Goal: Information Seeking & Learning: Find specific fact

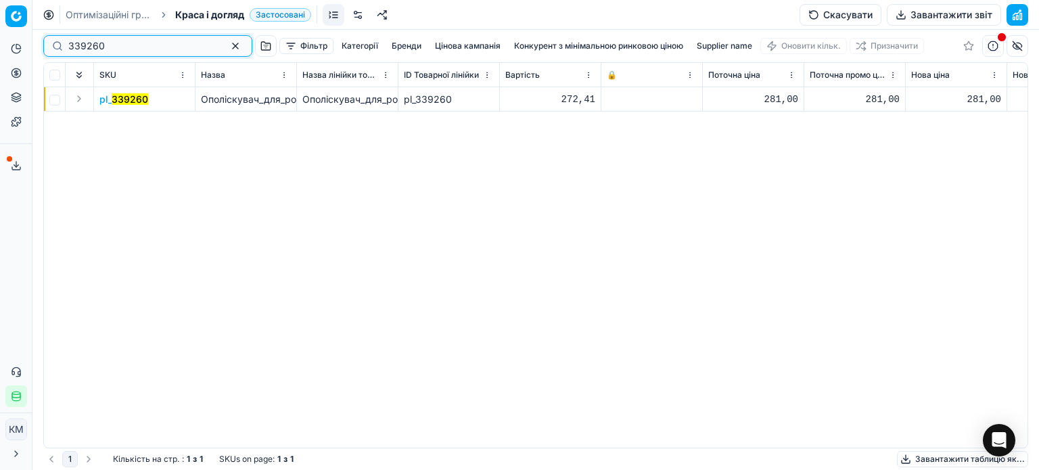
click at [120, 43] on input "339260" at bounding box center [142, 46] width 148 height 14
drag, startPoint x: 40, startPoint y: 53, endPoint x: 0, endPoint y: 35, distance: 43.9
click at [0, 37] on div "Pricing platform Аналітика Цінова оптимізація Асортимент продукції Шаблони Серв…" at bounding box center [519, 235] width 1039 height 470
paste input "548775"
click at [128, 101] on mark "548775" at bounding box center [129, 99] width 34 height 12
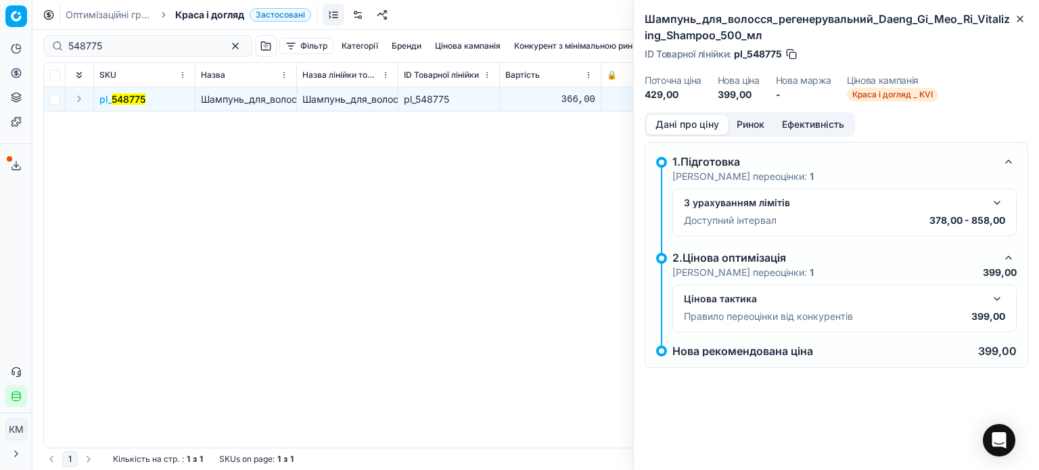
click at [754, 120] on button "Ринок" at bounding box center [750, 125] width 45 height 20
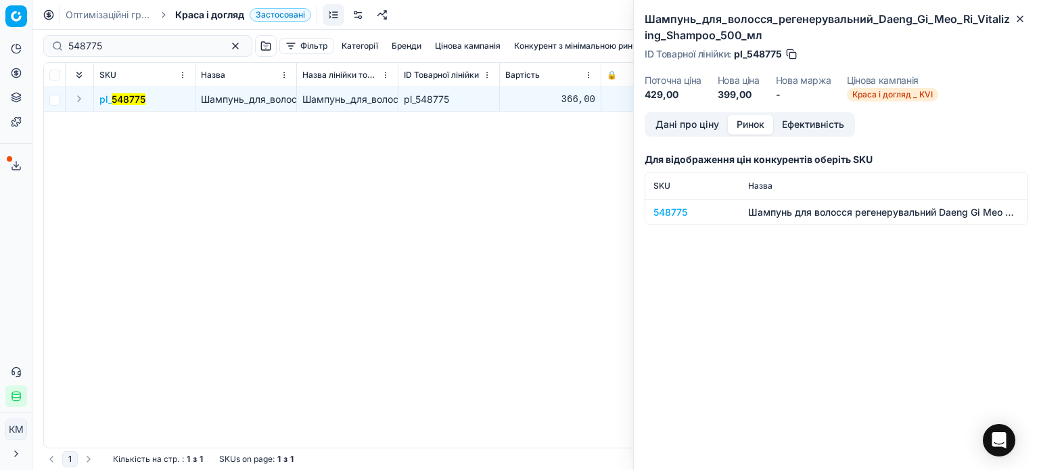
click at [686, 213] on div "548775" at bounding box center [693, 213] width 78 height 14
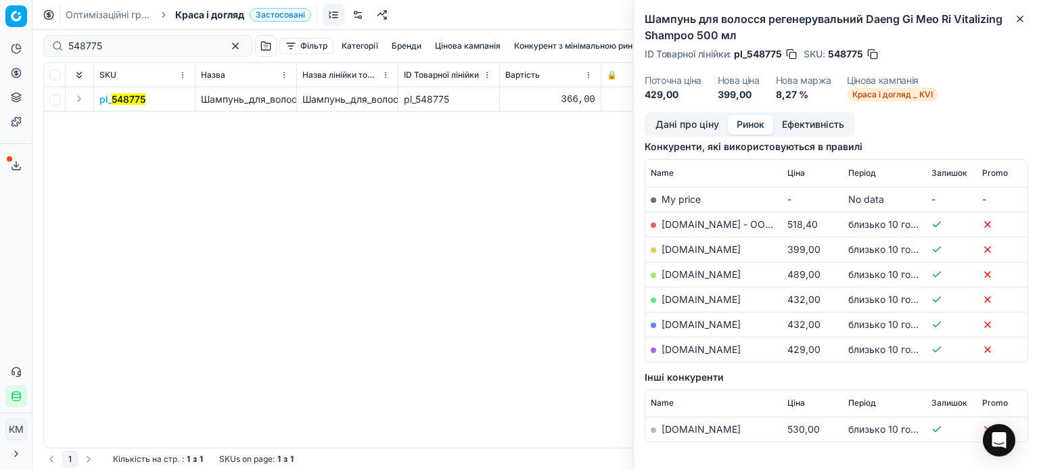
scroll to position [203, 0]
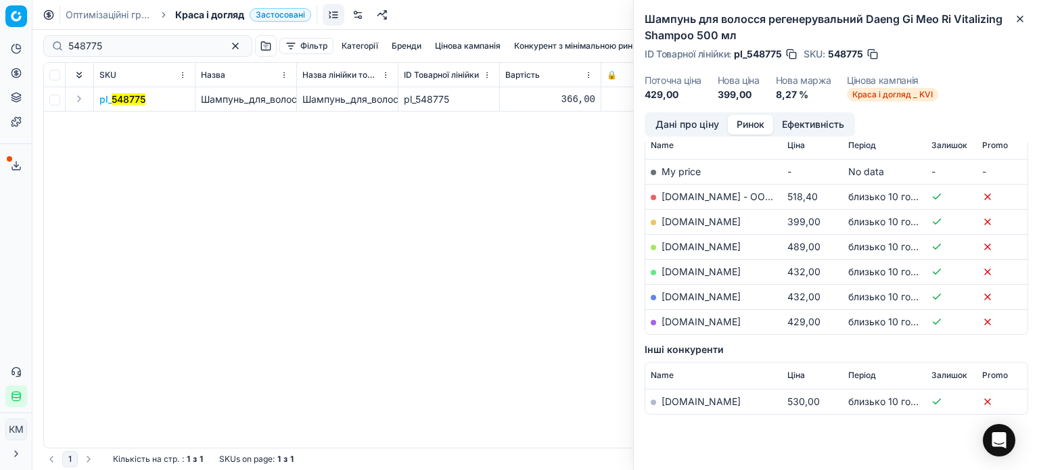
click at [708, 226] on td "[DOMAIN_NAME]" at bounding box center [713, 221] width 137 height 25
click at [688, 221] on link "[DOMAIN_NAME]" at bounding box center [701, 222] width 79 height 12
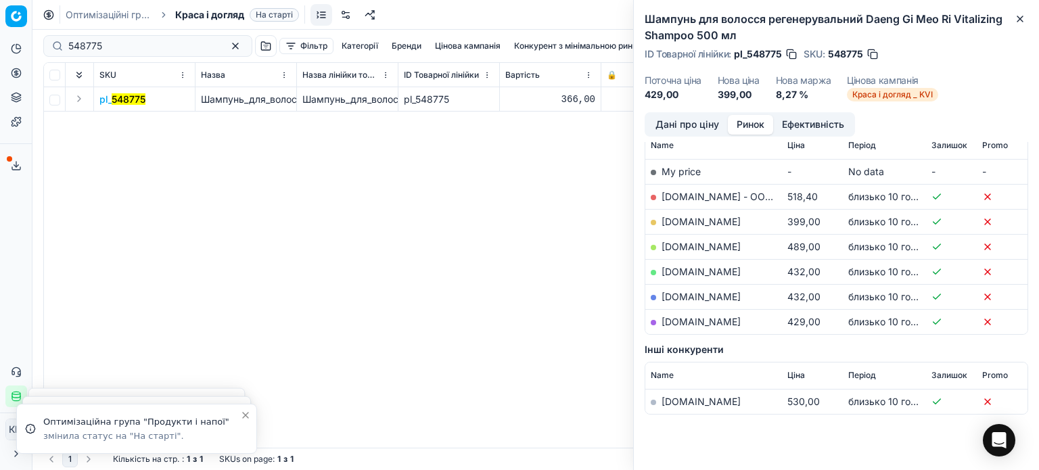
click at [672, 221] on link "[DOMAIN_NAME]" at bounding box center [701, 222] width 79 height 12
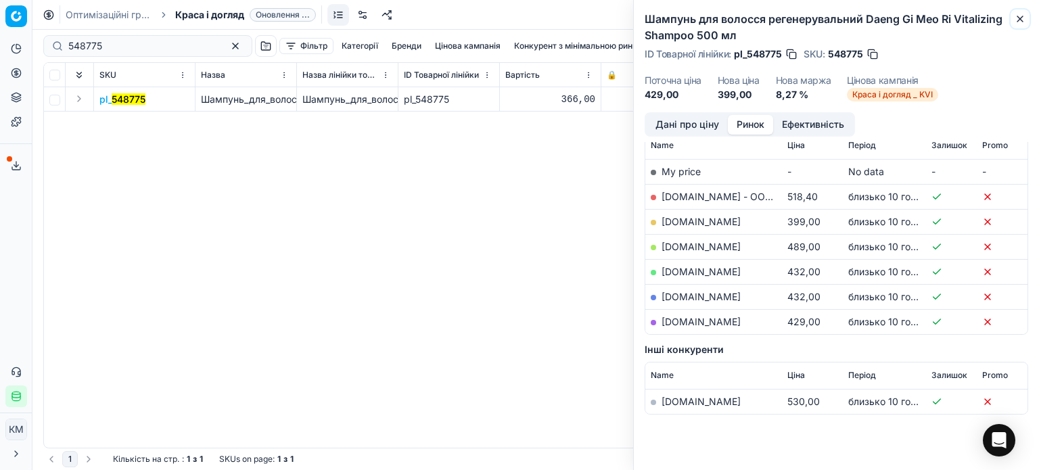
click at [1025, 19] on icon "button" at bounding box center [1020, 19] width 11 height 11
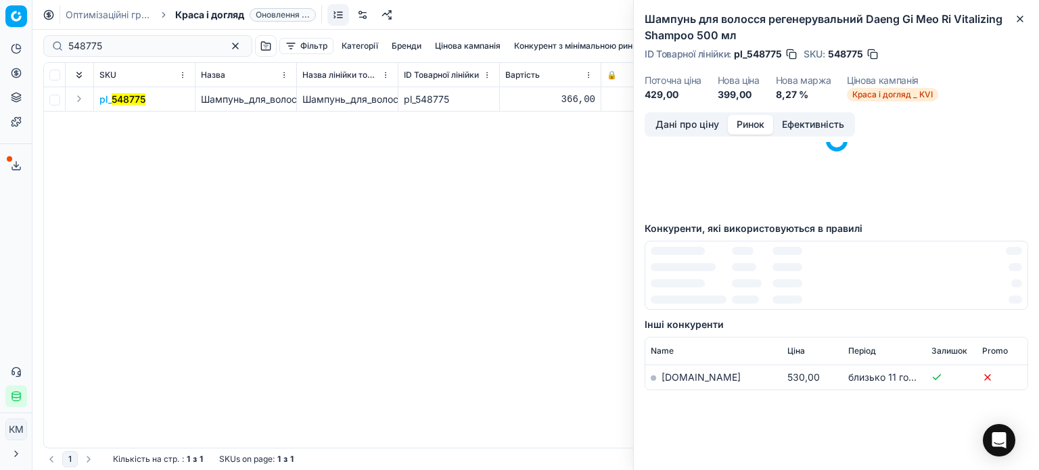
scroll to position [0, 0]
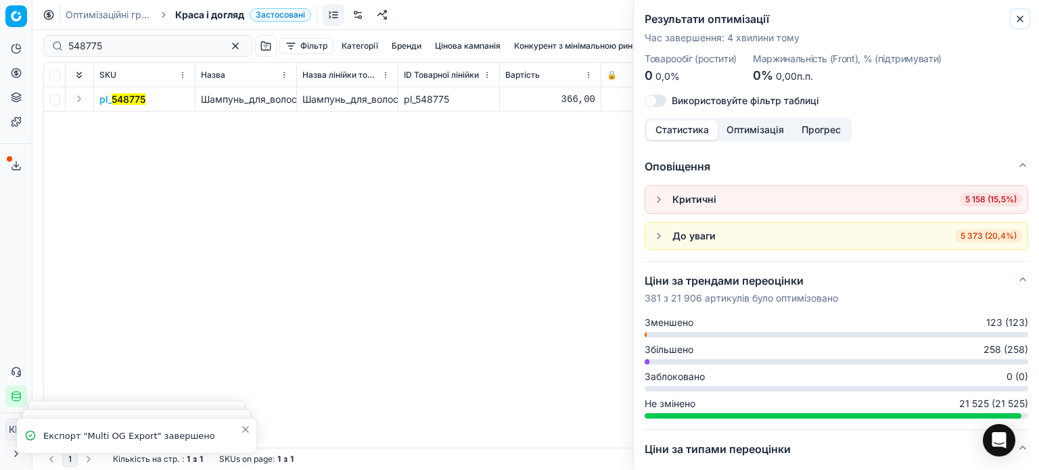
click at [1024, 26] on button "Close" at bounding box center [1020, 19] width 16 height 16
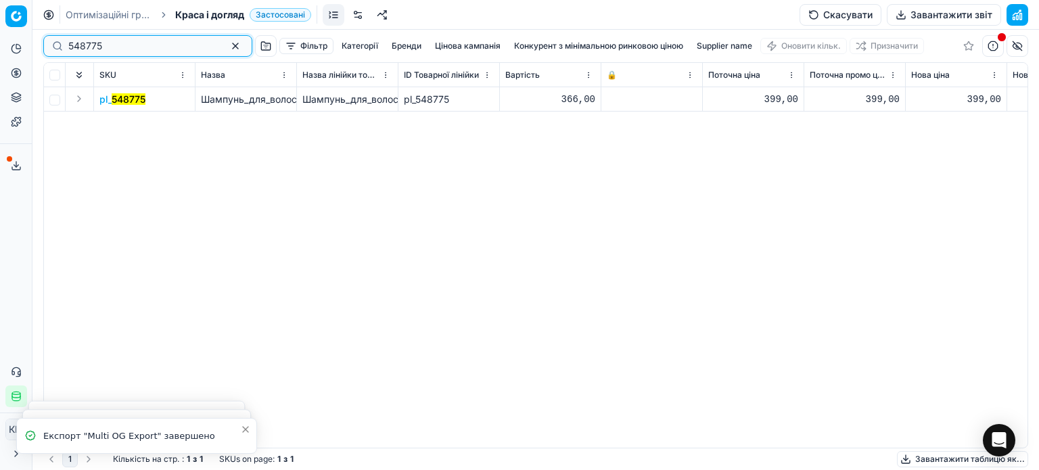
drag, startPoint x: 124, startPoint y: 46, endPoint x: 3, endPoint y: 40, distance: 121.9
click at [3, 40] on div "Pricing platform Аналітика Цінова оптимізація Асортимент продукції Шаблони Серв…" at bounding box center [519, 235] width 1039 height 470
paste input "64580"
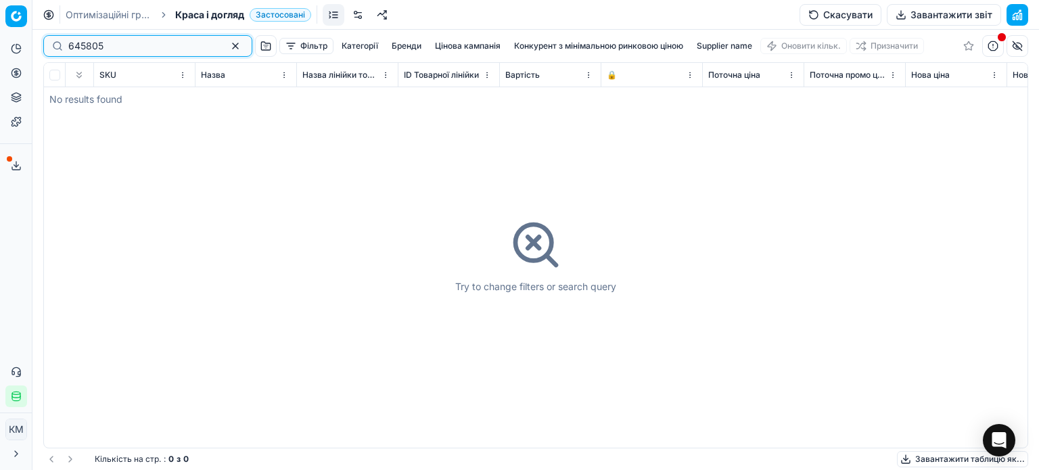
click at [72, 51] on input "645805" at bounding box center [142, 46] width 148 height 14
type input "645805"
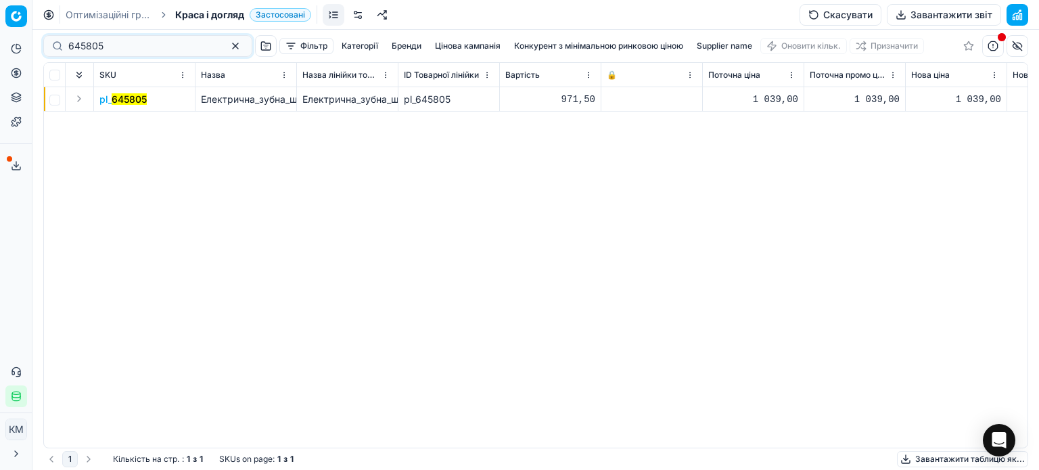
click at [142, 102] on mark "645805" at bounding box center [129, 99] width 35 height 12
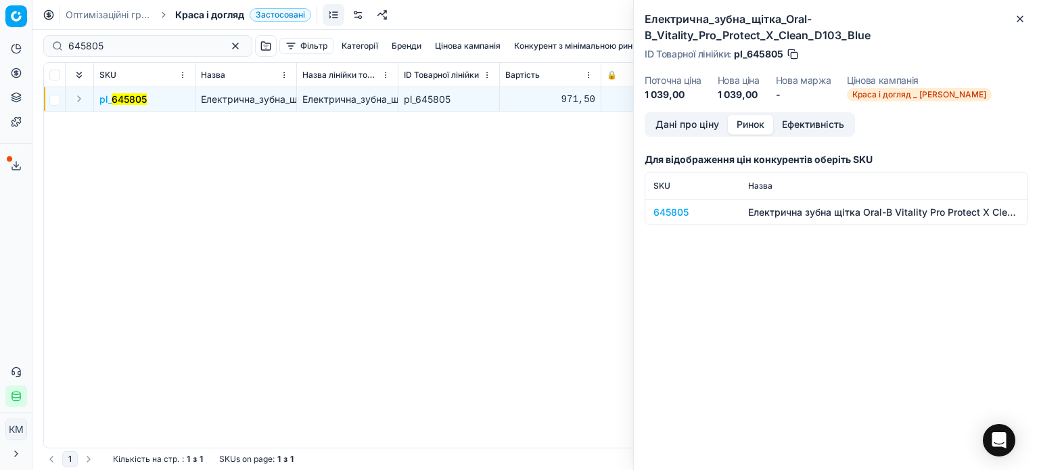
drag, startPoint x: 742, startPoint y: 124, endPoint x: 741, endPoint y: 155, distance: 31.1
click at [742, 124] on button "Ринок" at bounding box center [750, 125] width 45 height 20
click at [685, 209] on div "645805" at bounding box center [693, 213] width 78 height 14
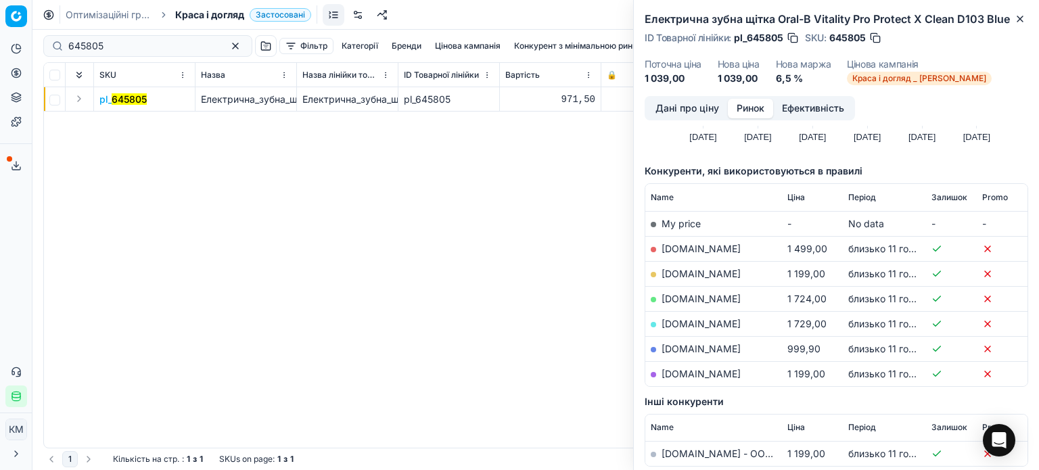
scroll to position [135, 0]
click at [685, 346] on link "[DOMAIN_NAME]" at bounding box center [701, 348] width 79 height 12
click at [1017, 16] on icon "button" at bounding box center [1019, 18] width 5 height 5
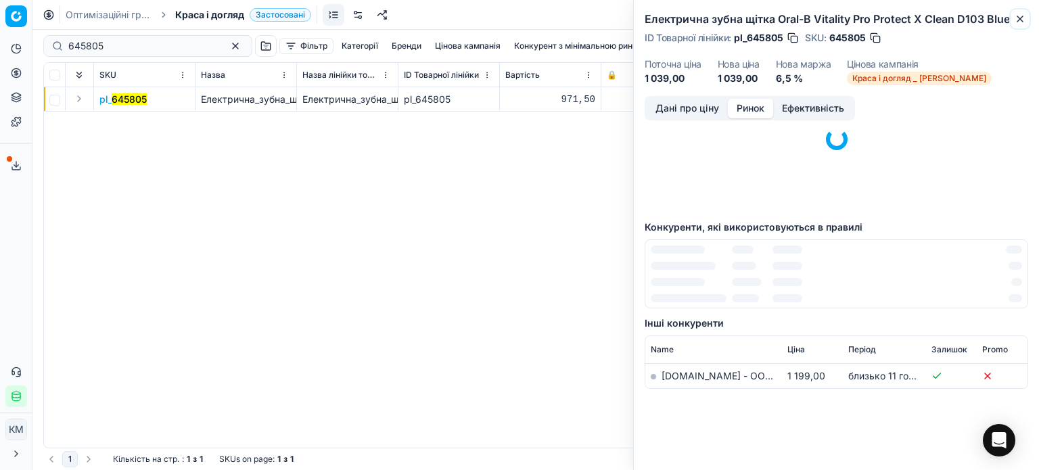
scroll to position [83, 0]
